Goal: Task Accomplishment & Management: Manage account settings

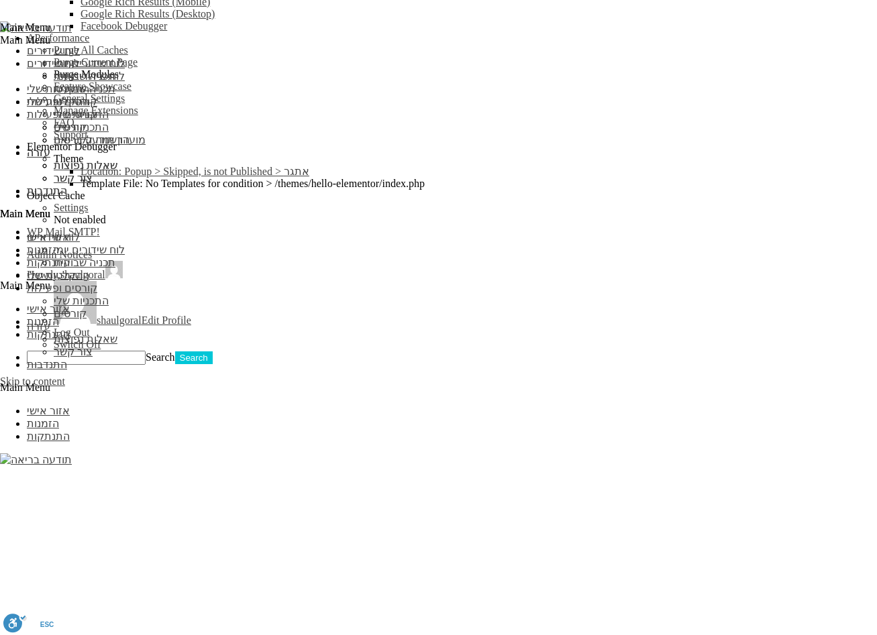
scroll to position [1156, 0]
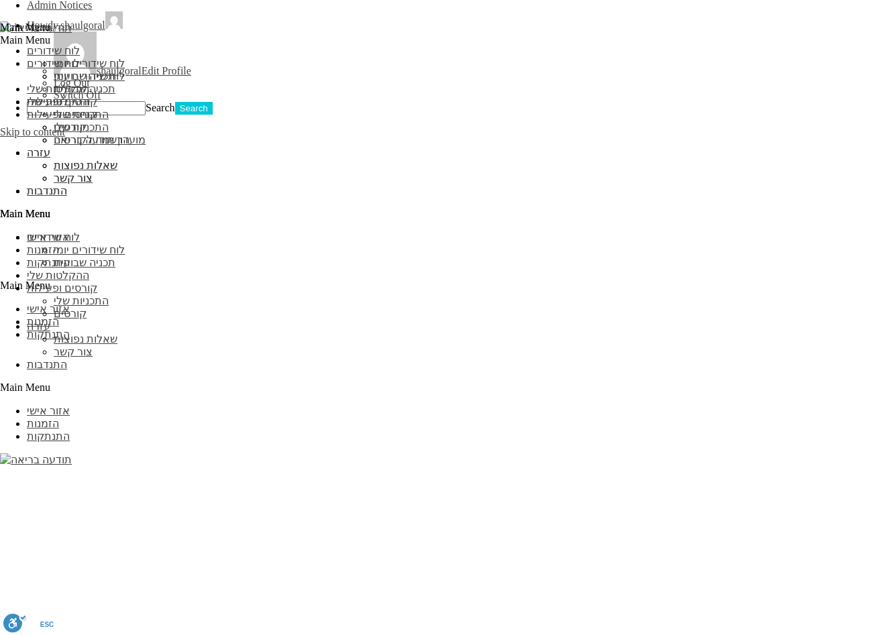
scroll to position [1205, 0]
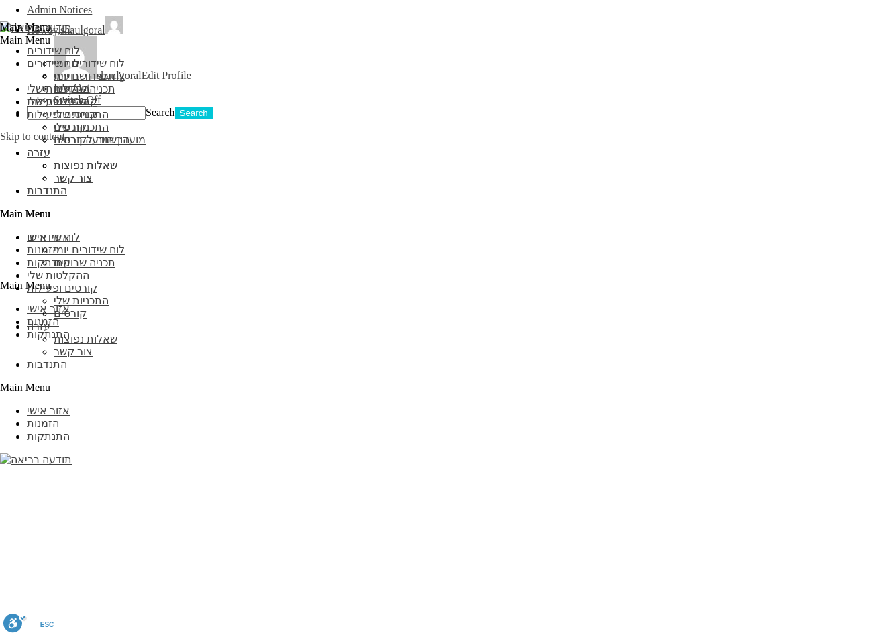
scroll to position [1205, 0]
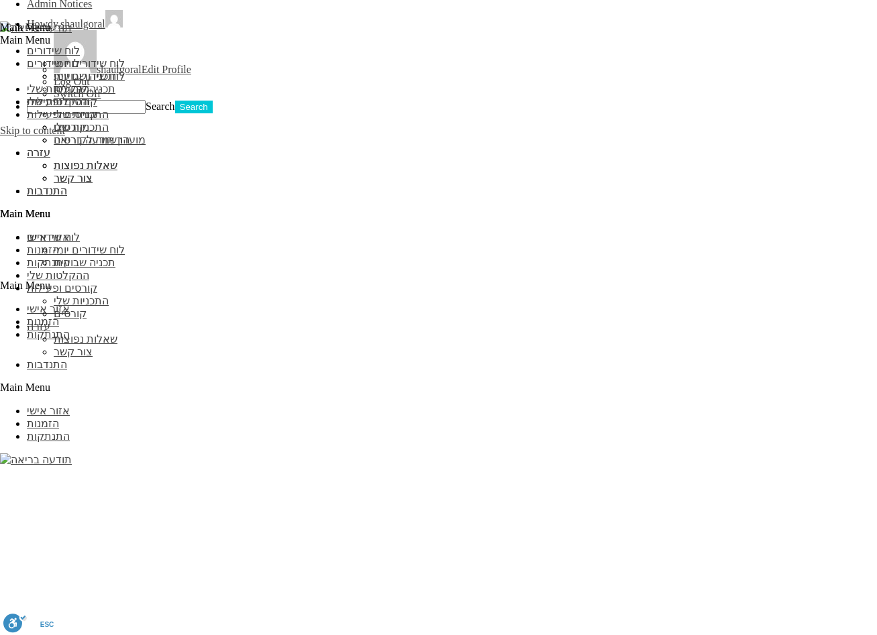
scroll to position [1205, 0]
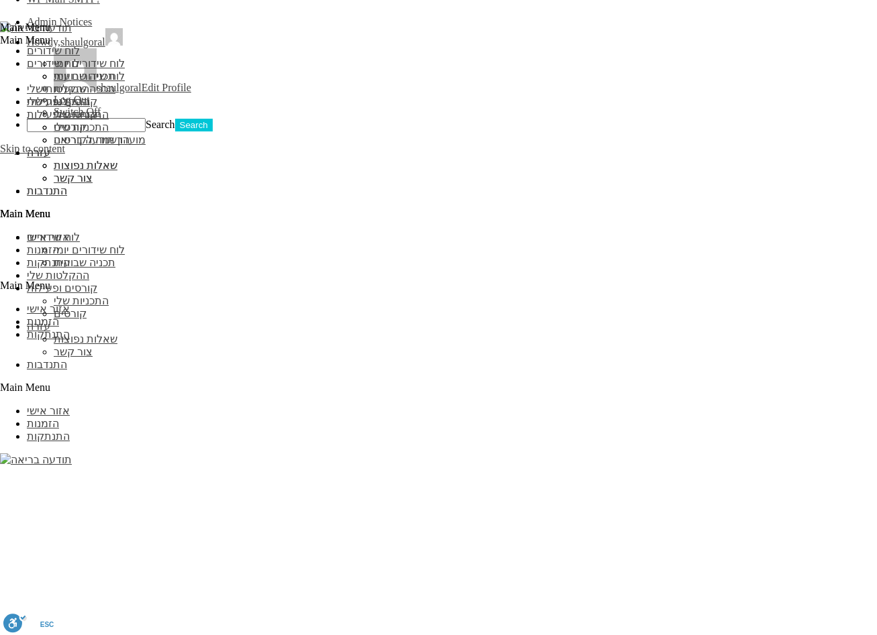
scroll to position [1188, 0]
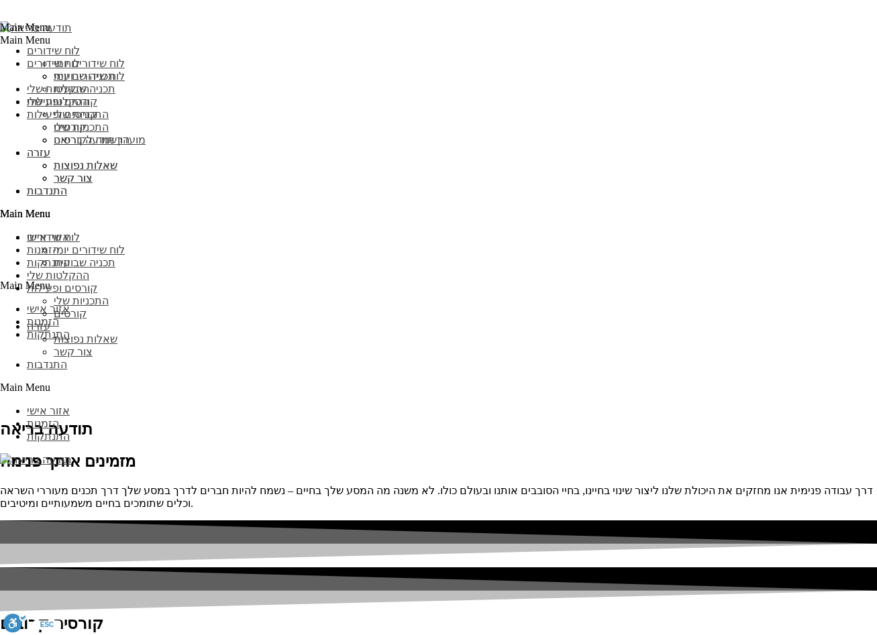
type input "עדכן"
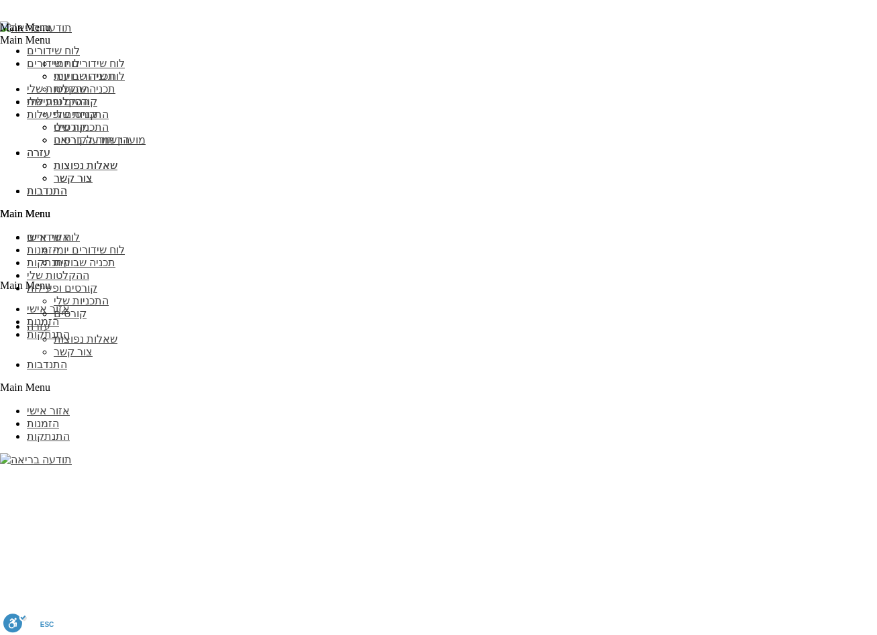
scroll to position [1384, 0]
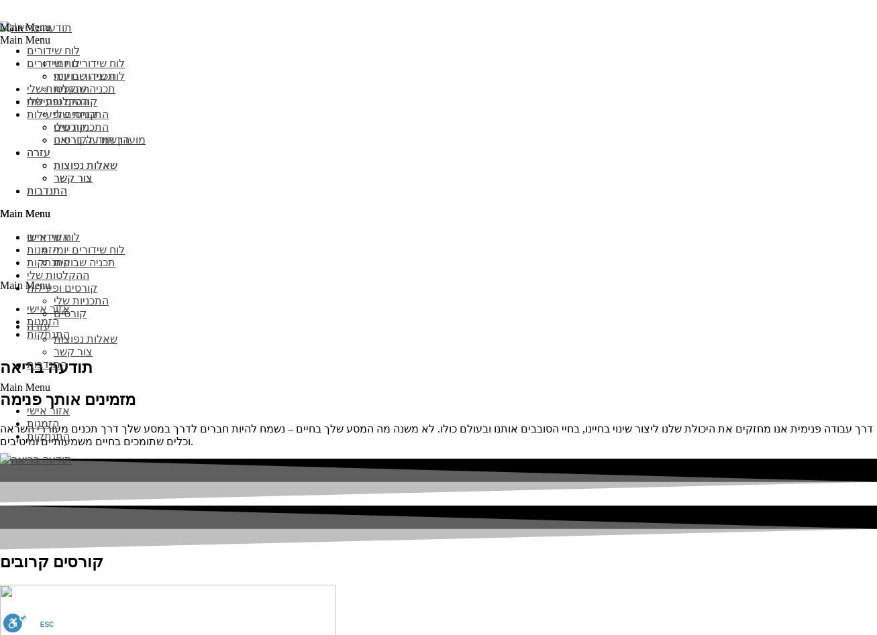
scroll to position [1740, 0]
